Goal: Task Accomplishment & Management: Use online tool/utility

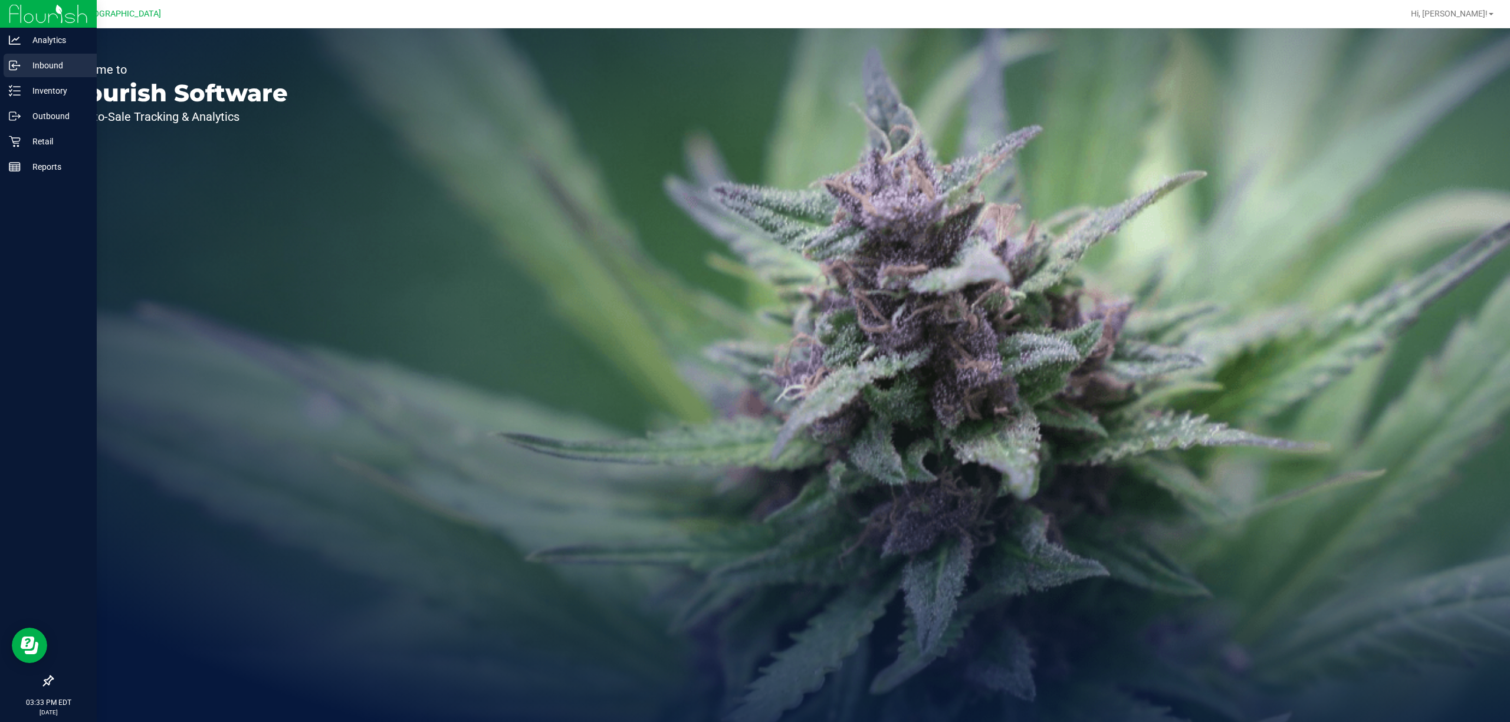
click at [55, 60] on p "Inbound" at bounding box center [56, 65] width 71 height 14
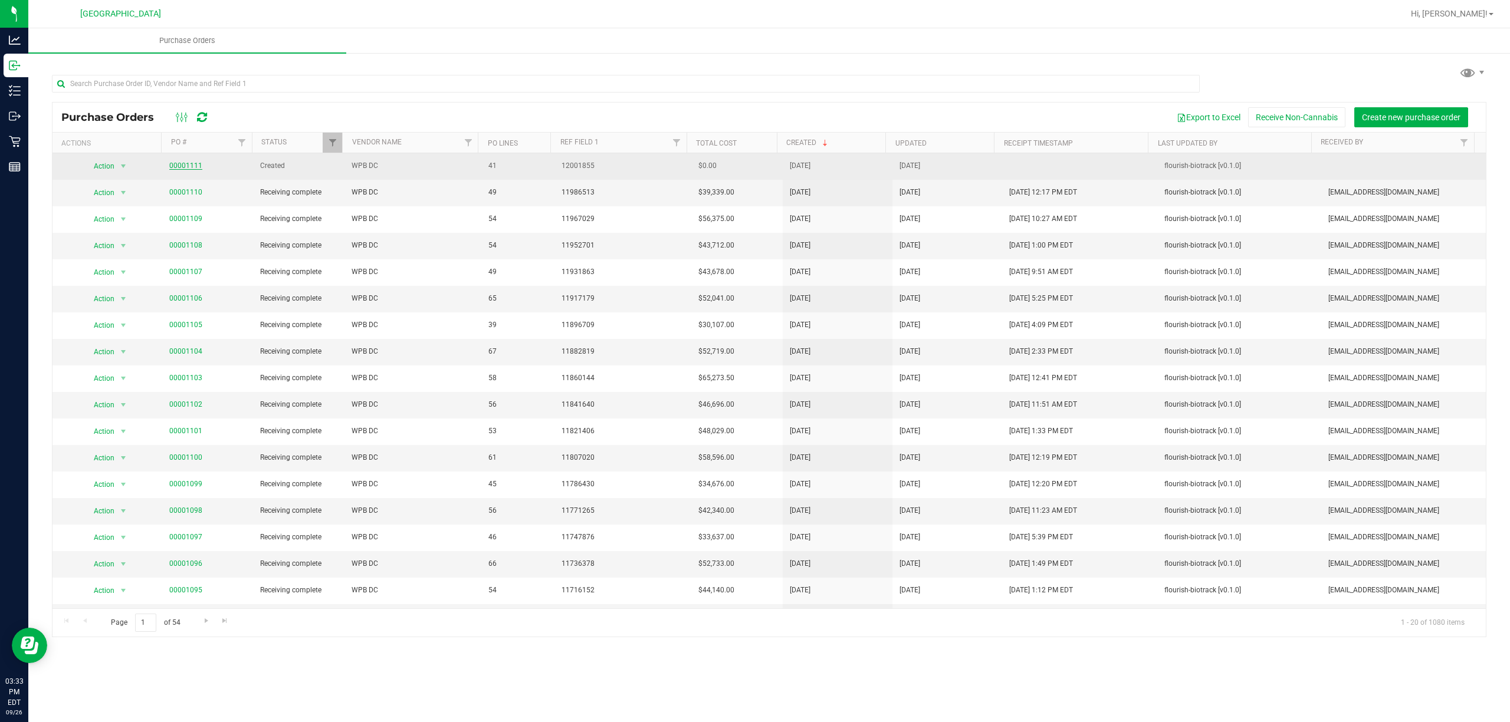
click at [192, 166] on link "00001111" at bounding box center [185, 166] width 33 height 8
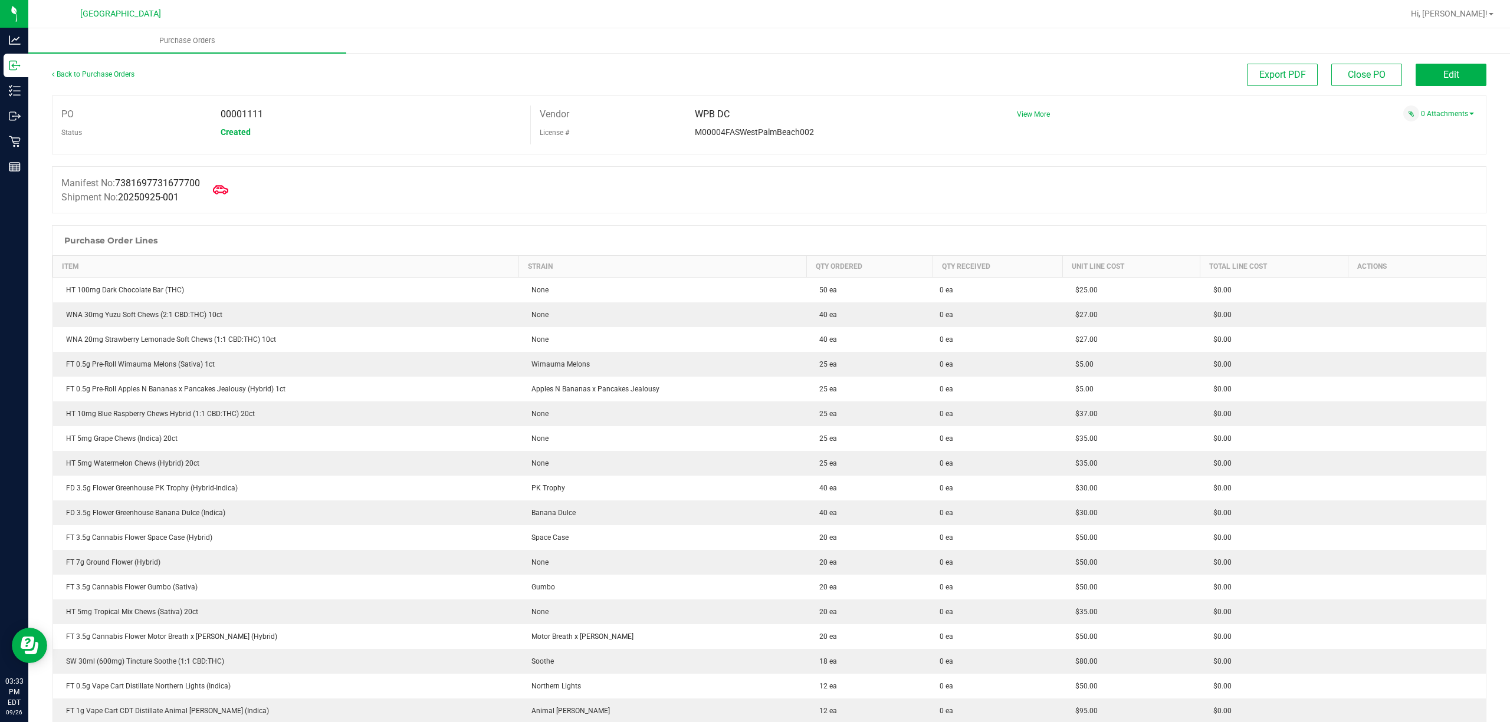
click at [228, 189] on icon at bounding box center [220, 189] width 15 height 9
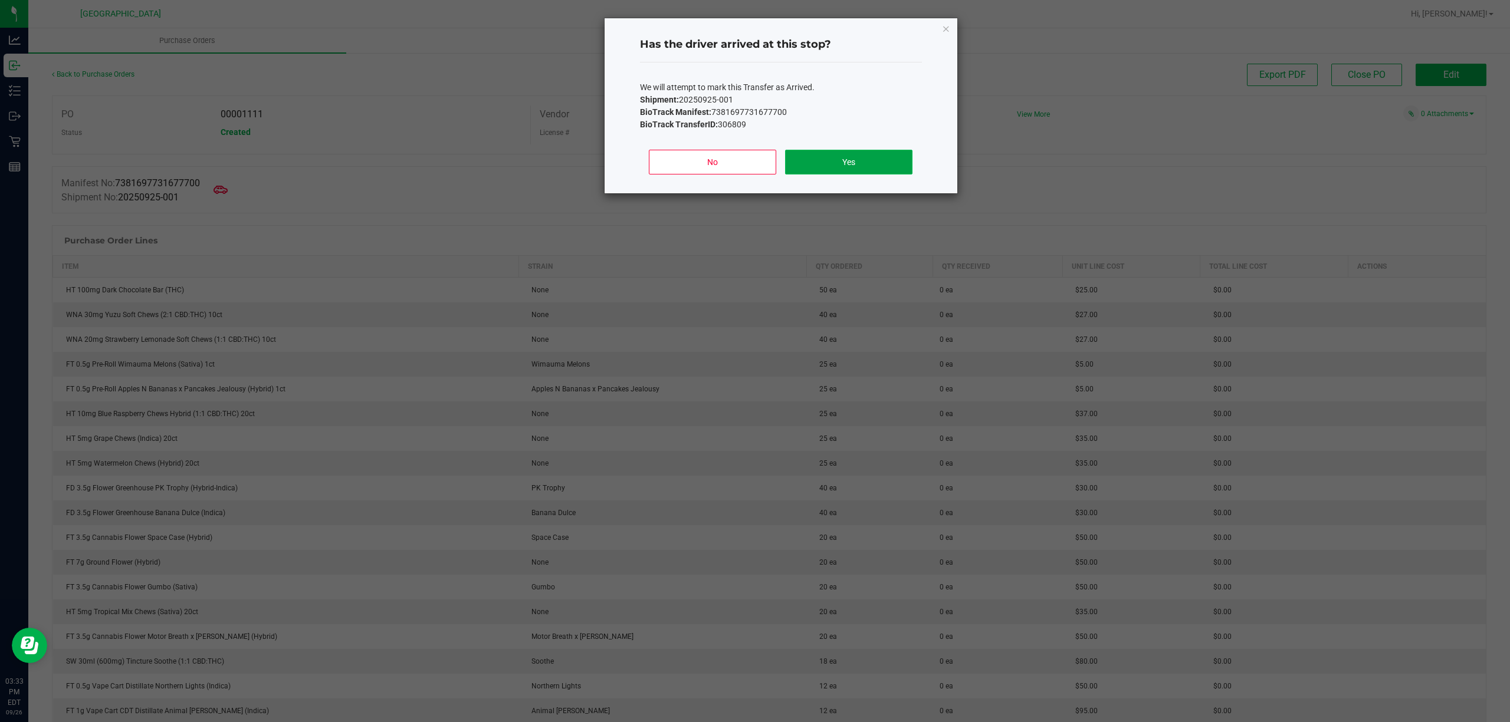
click at [886, 159] on button "Yes" at bounding box center [848, 162] width 127 height 25
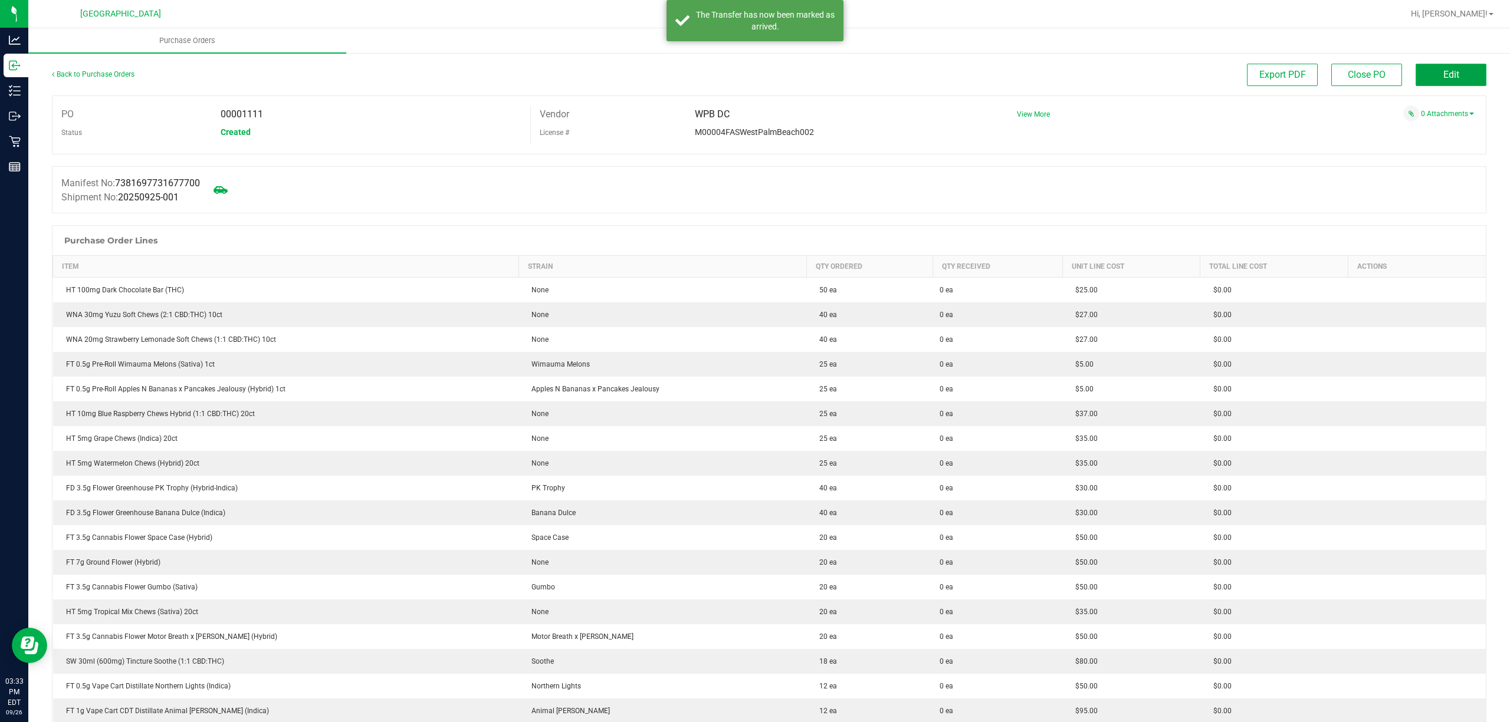
click at [1443, 73] on span "Edit" at bounding box center [1451, 74] width 16 height 11
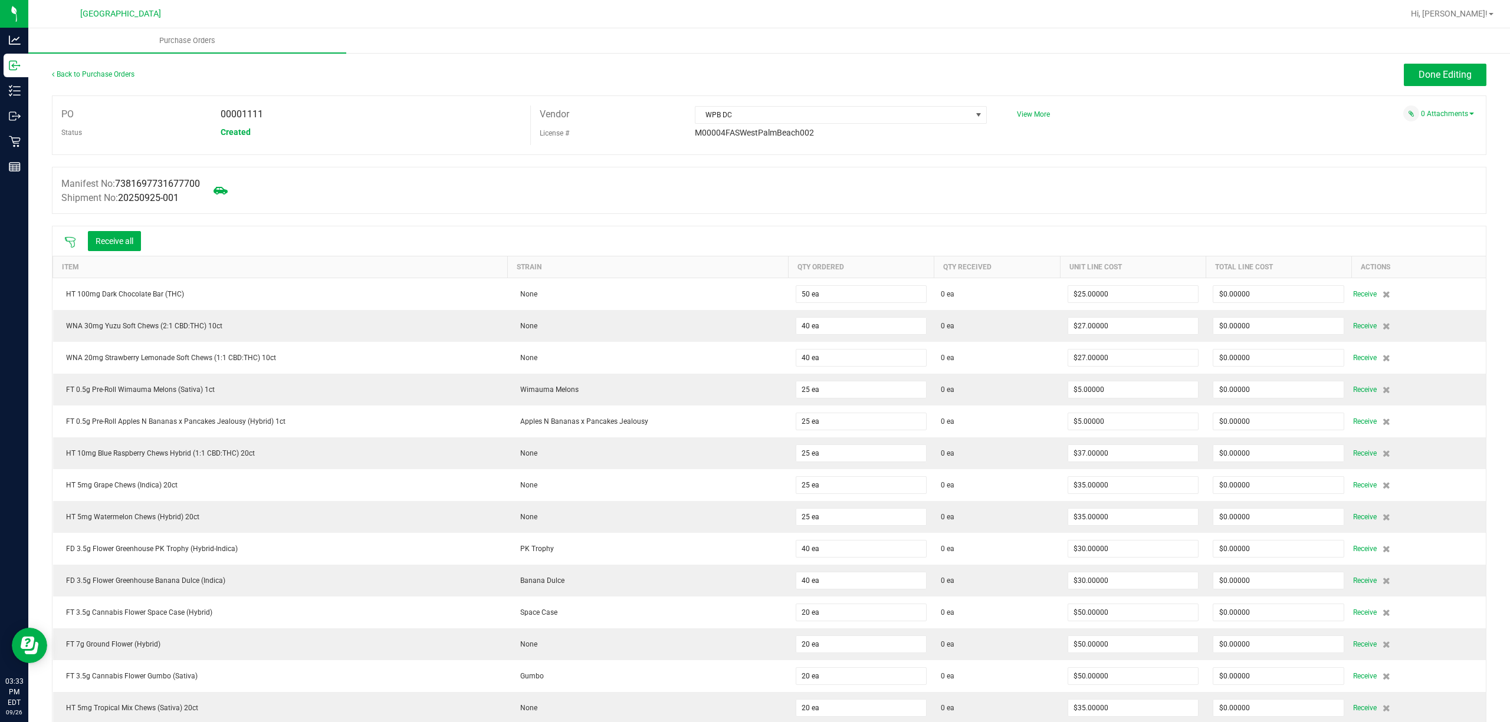
click at [69, 242] on icon at bounding box center [70, 242] width 12 height 12
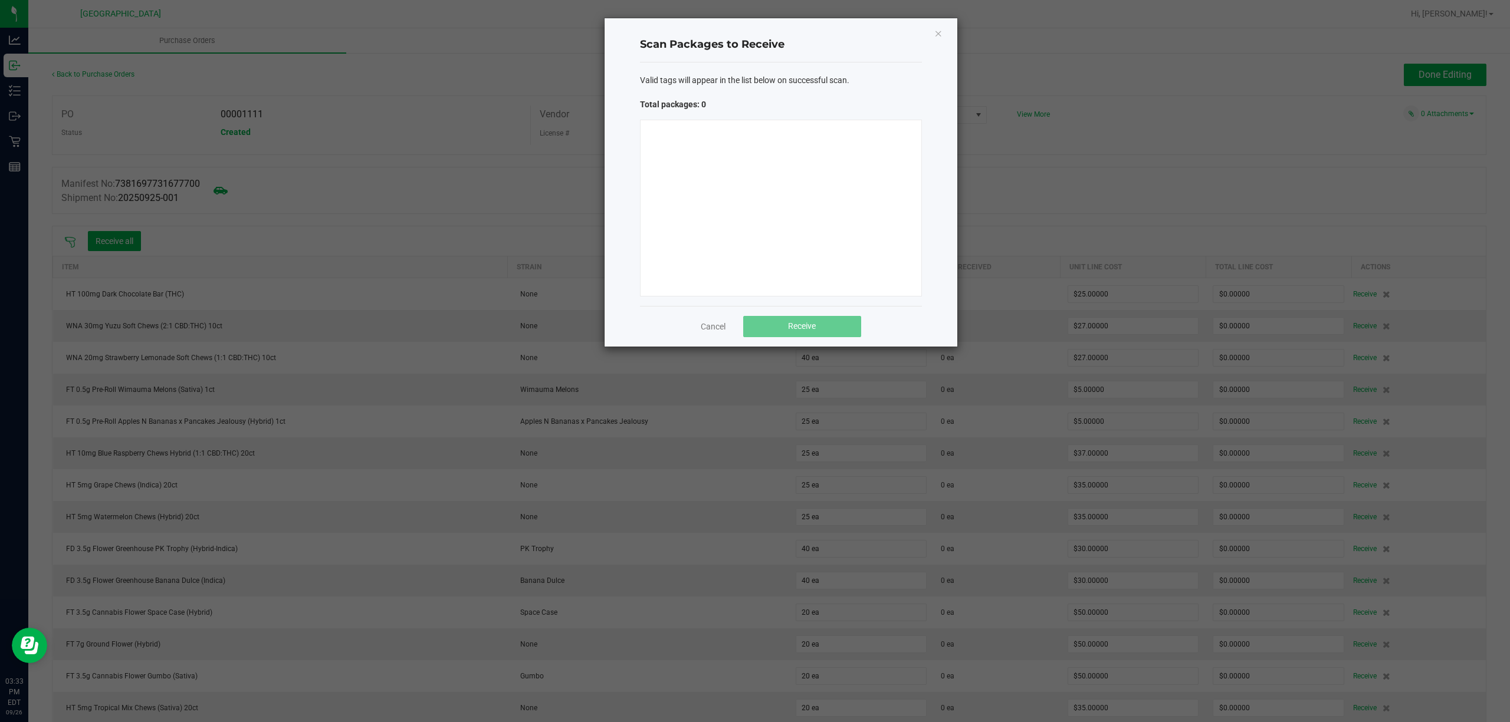
click at [796, 186] on div at bounding box center [781, 208] width 282 height 177
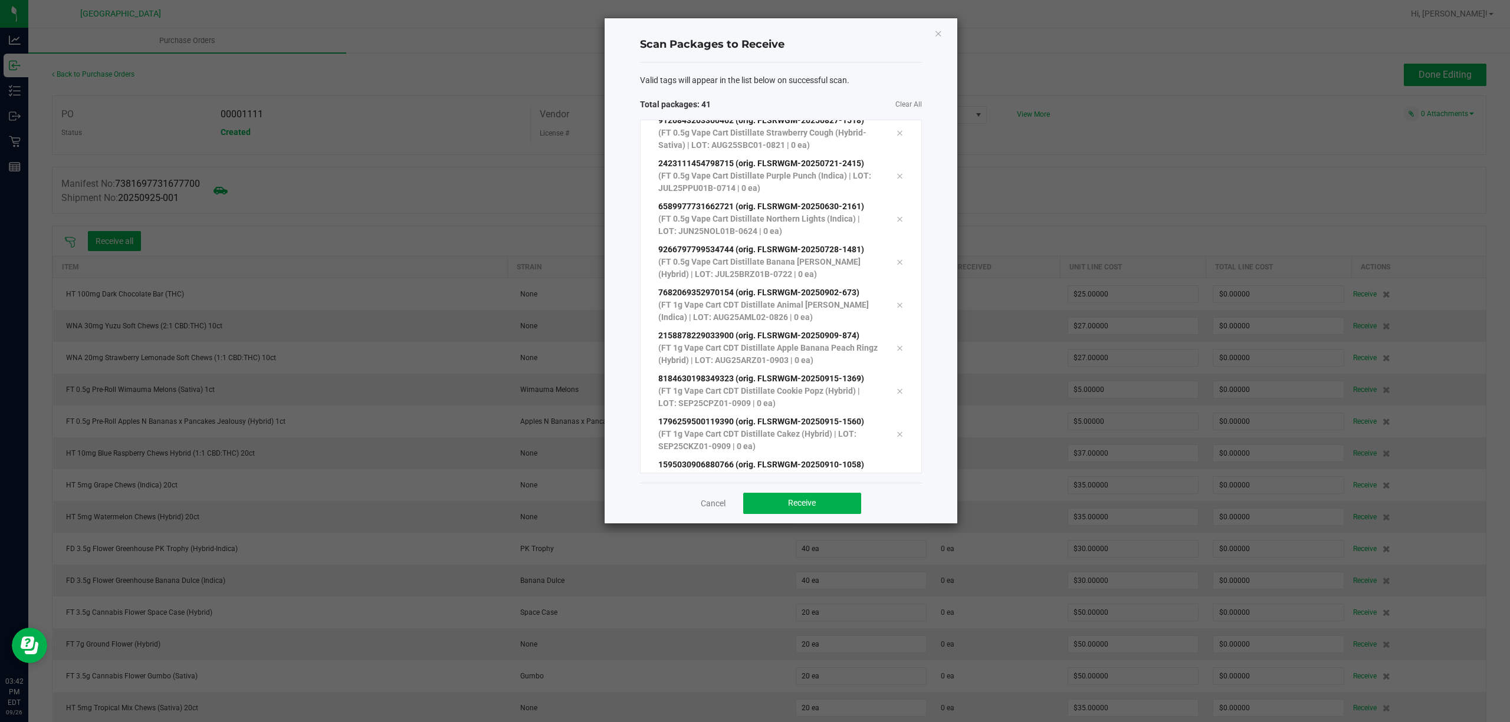
scroll to position [1467, 0]
click at [831, 505] on button "Receive" at bounding box center [802, 503] width 118 height 21
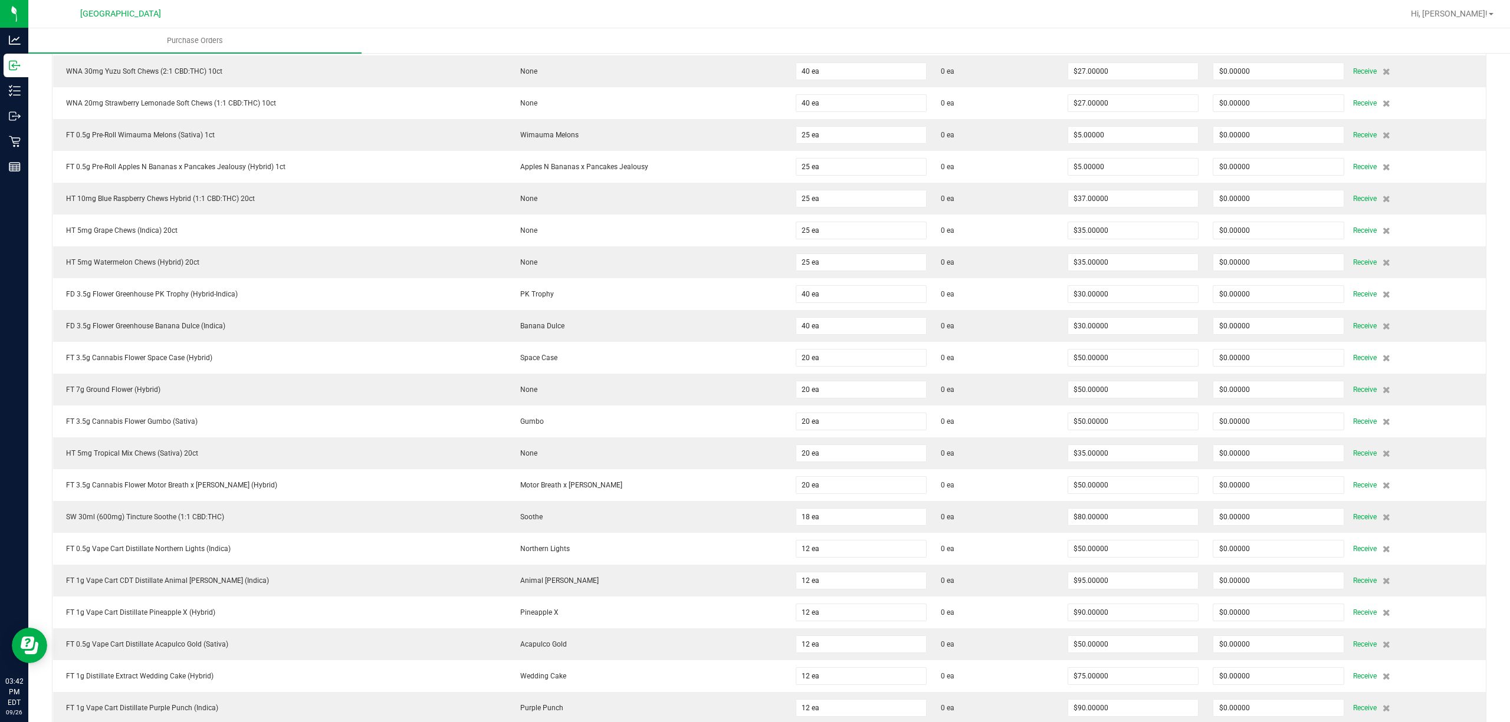
scroll to position [0, 0]
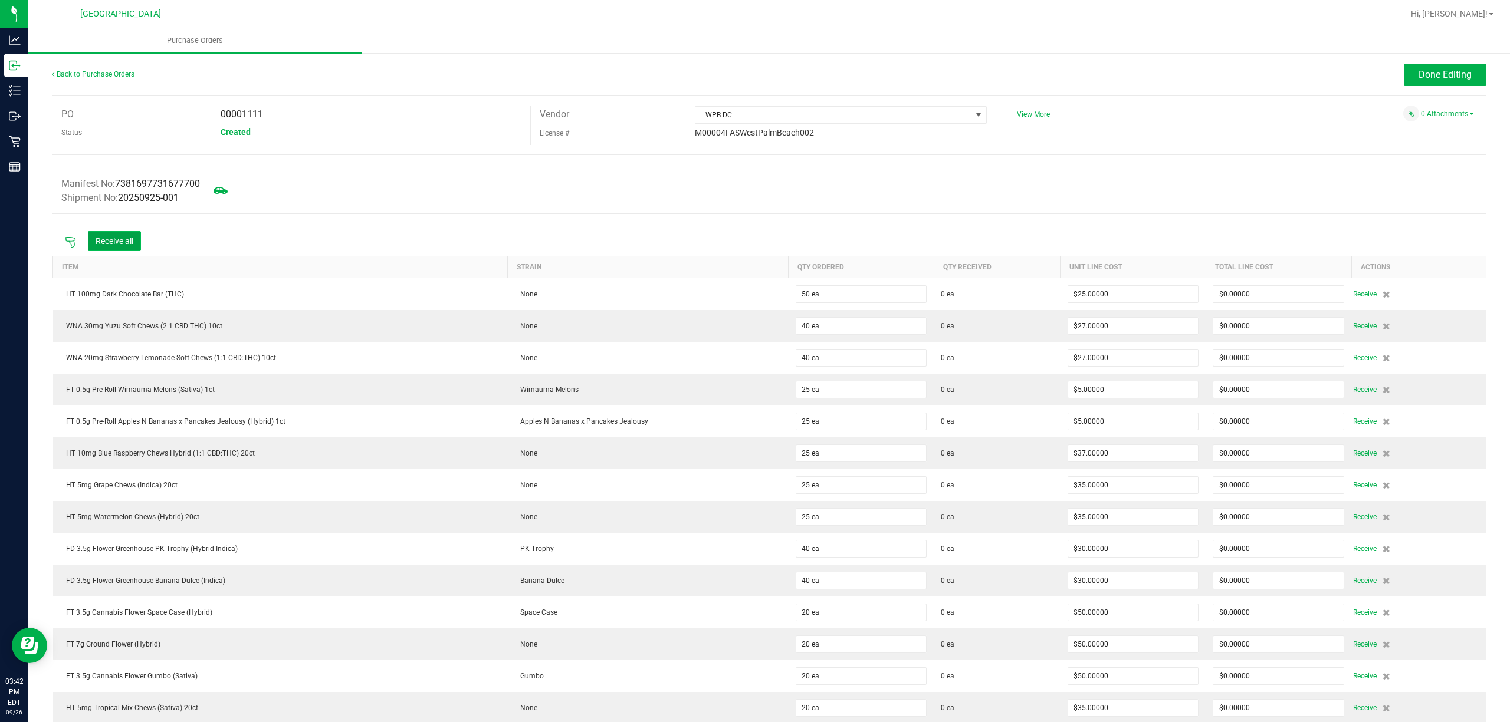
click at [125, 231] on button "Receive all" at bounding box center [114, 241] width 53 height 20
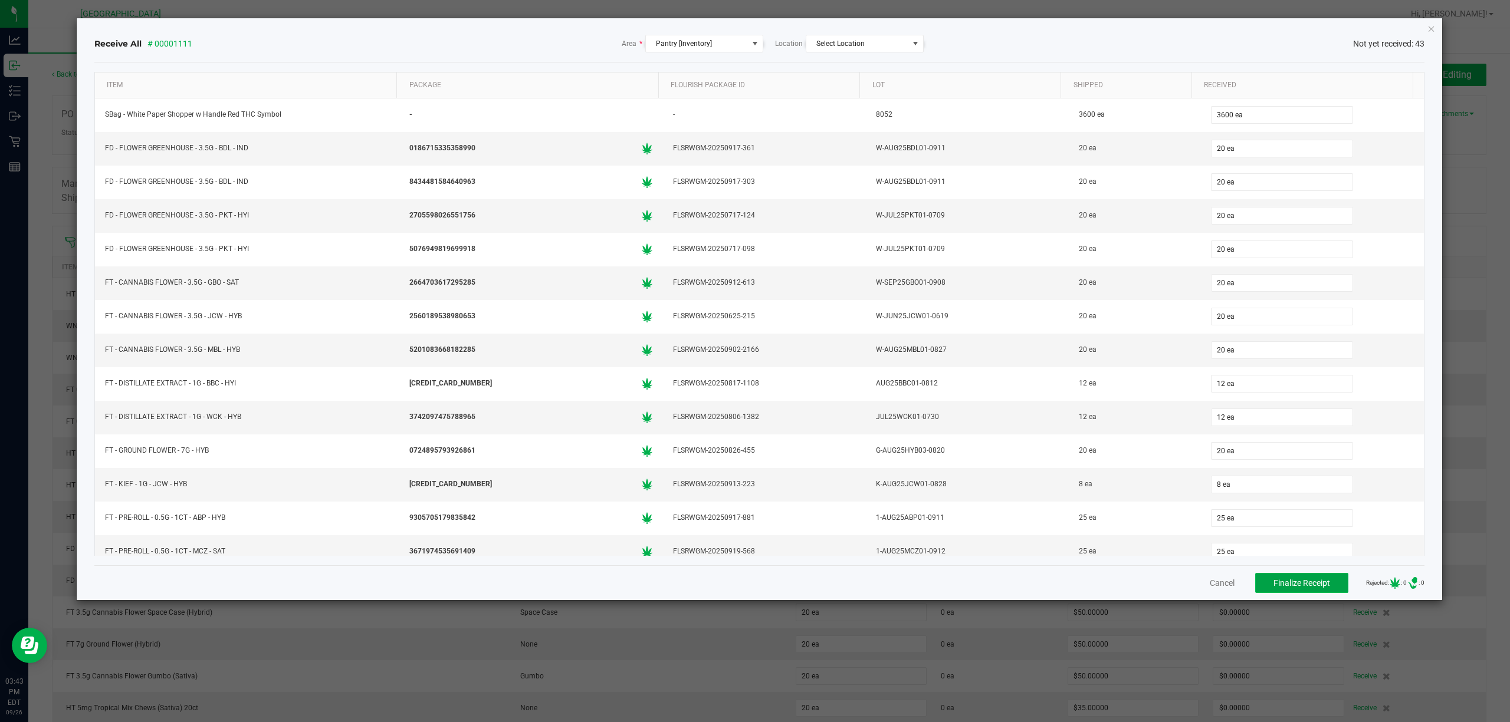
click at [1293, 576] on button "Finalize Receipt" at bounding box center [1301, 583] width 93 height 20
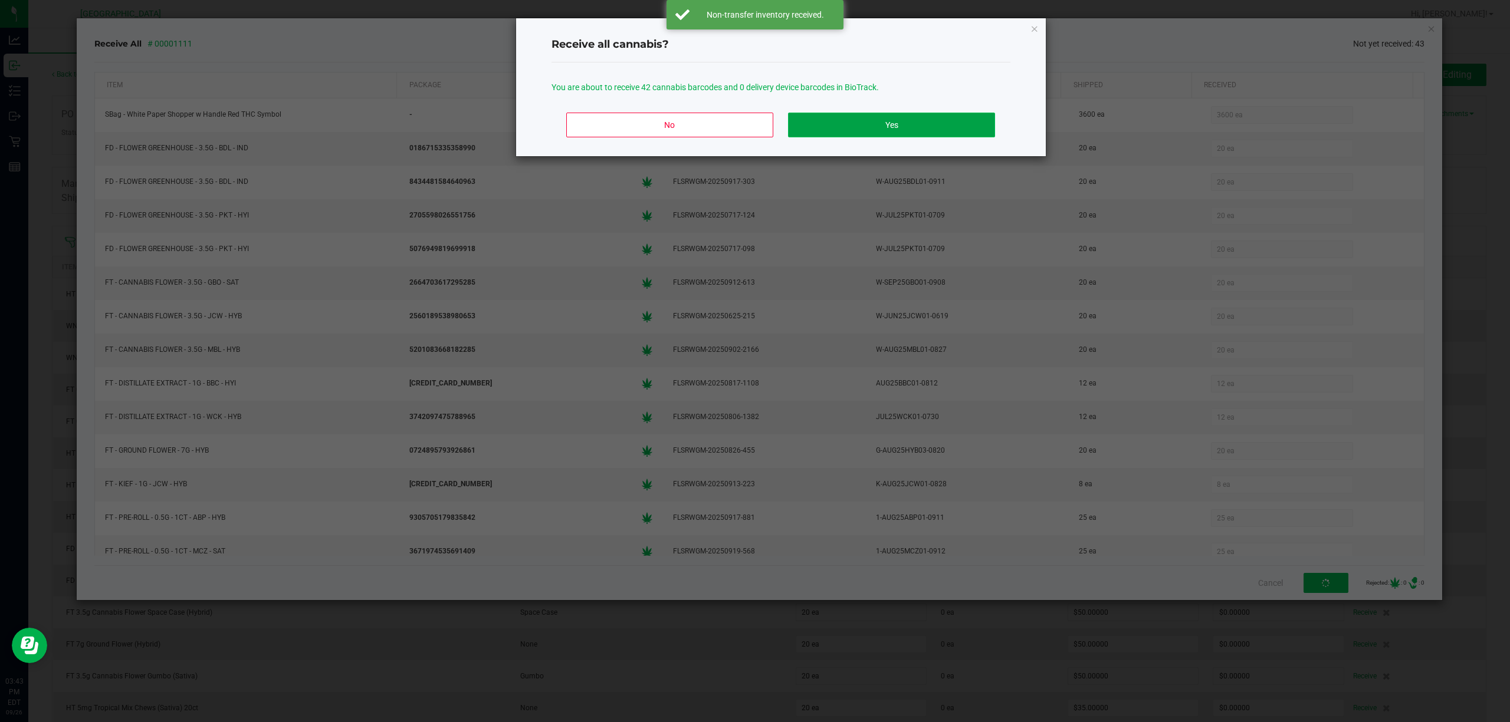
click at [886, 127] on button "Yes" at bounding box center [891, 125] width 206 height 25
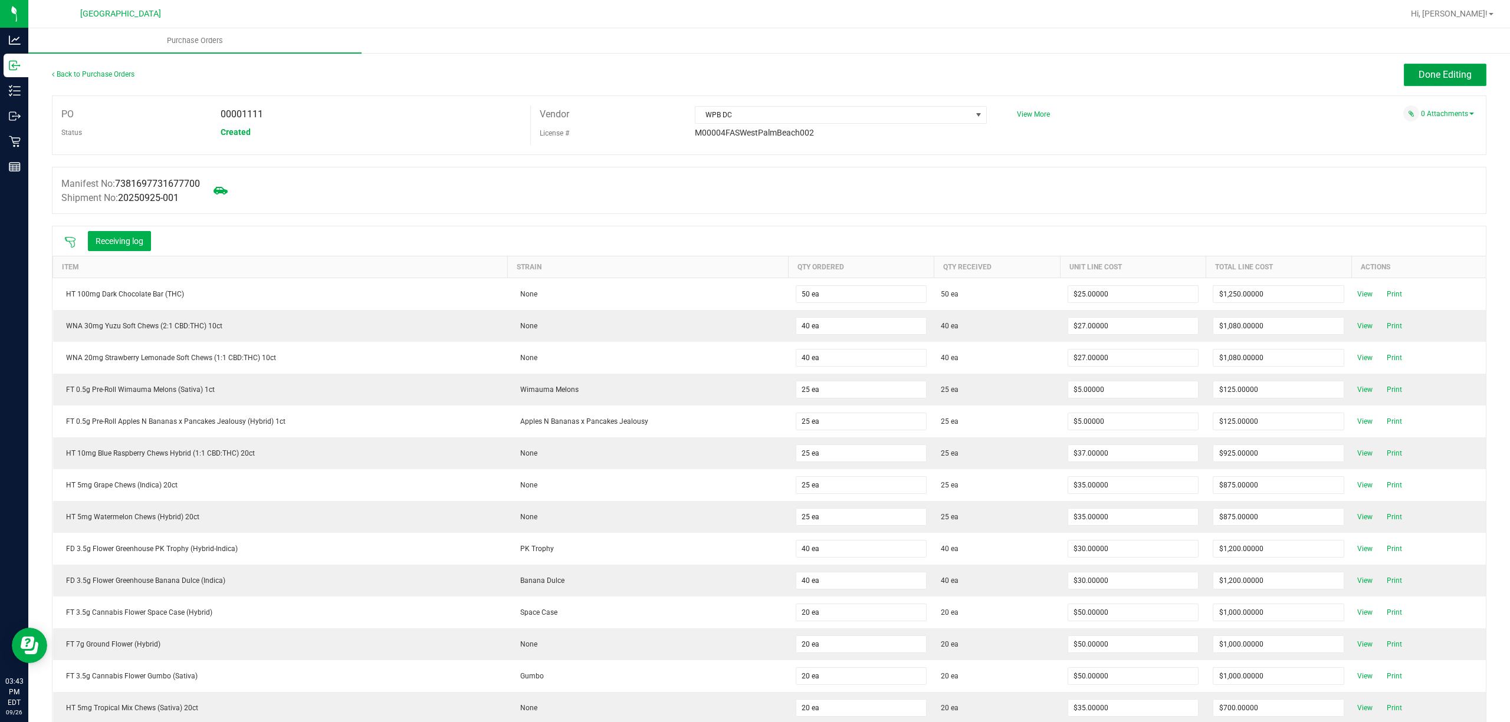
click at [1432, 67] on button "Done Editing" at bounding box center [1445, 75] width 83 height 22
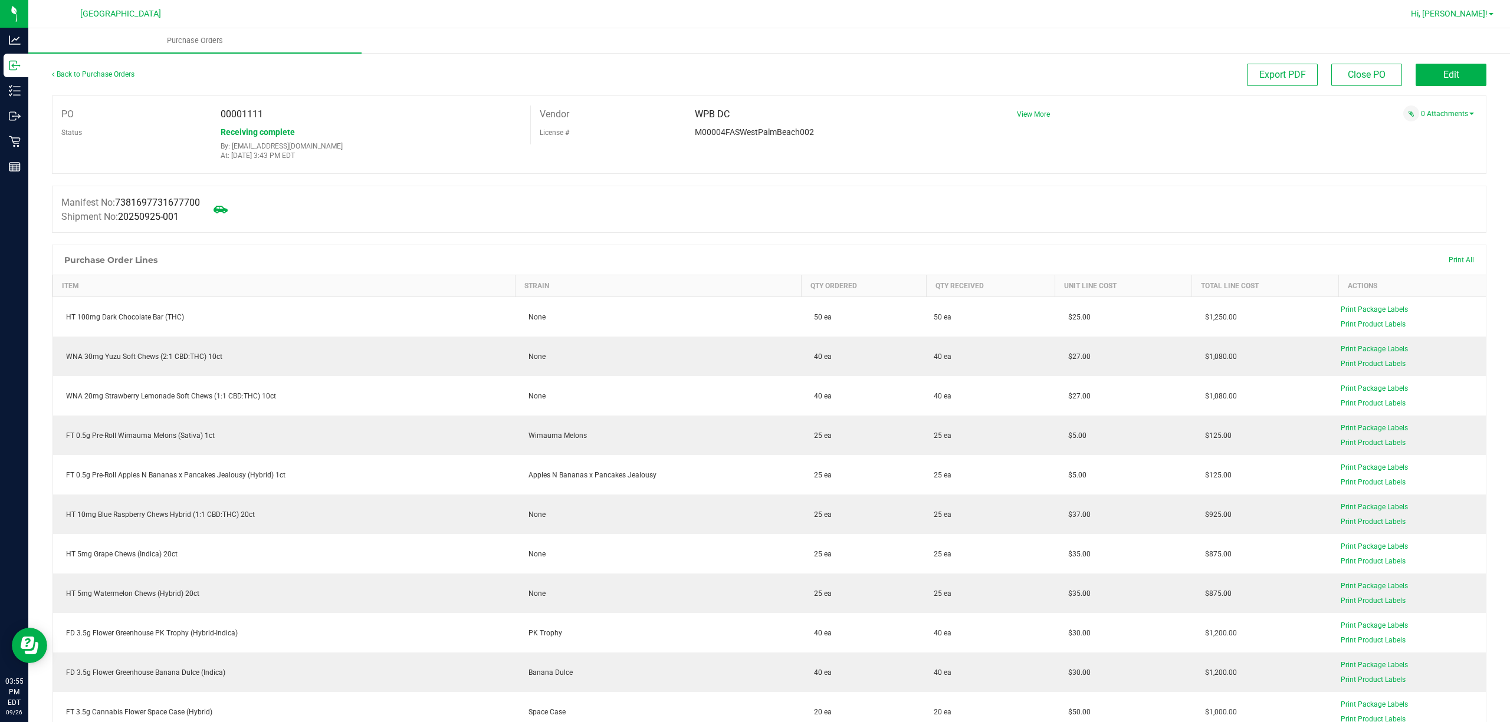
click at [1488, 12] on link "Hi, [PERSON_NAME]!" at bounding box center [1452, 14] width 92 height 12
click at [1470, 101] on li "Sign Out" at bounding box center [1456, 104] width 88 height 21
